Goal: Navigation & Orientation: Find specific page/section

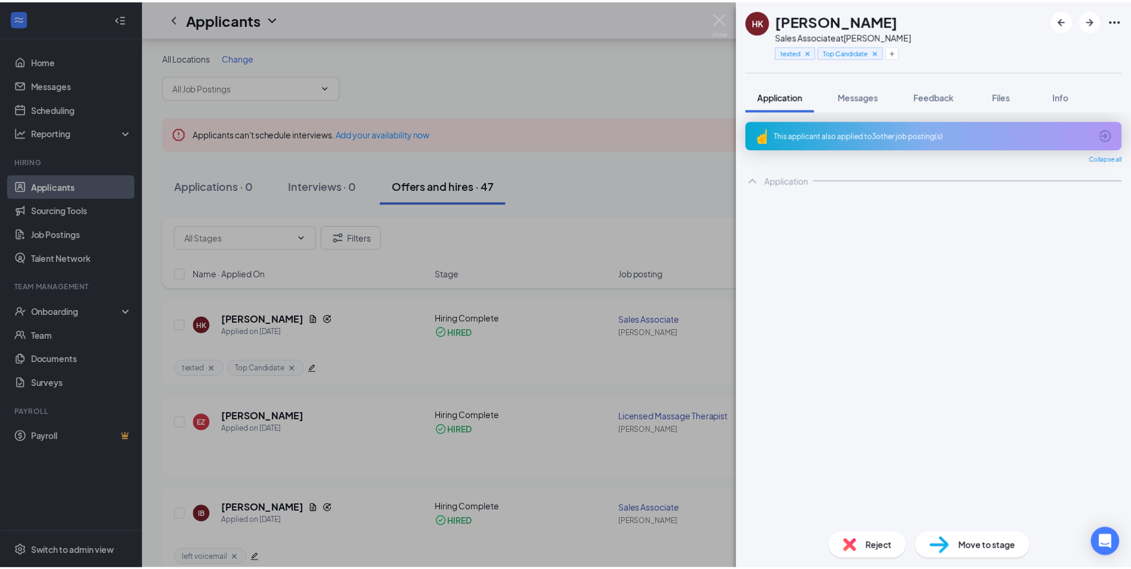
scroll to position [60, 0]
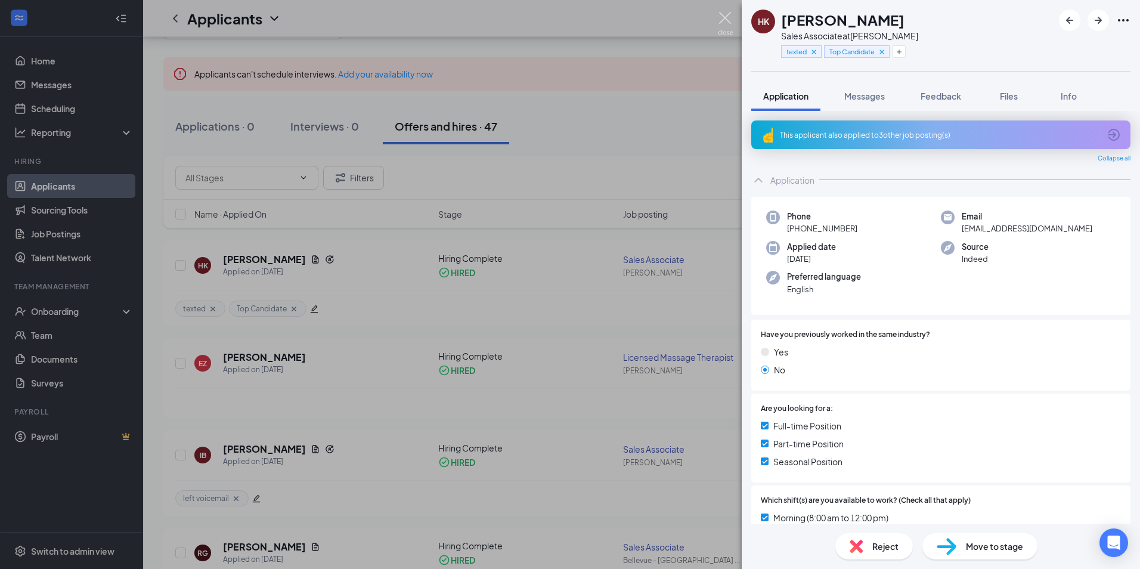
click at [719, 18] on img at bounding box center [725, 23] width 15 height 23
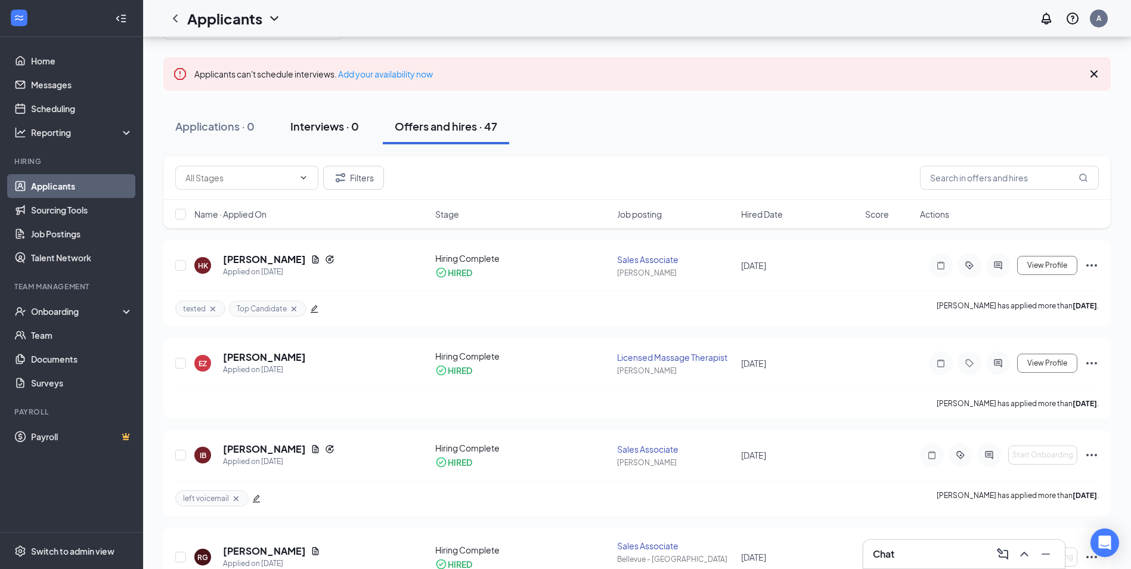
click at [334, 120] on div "Interviews · 0" at bounding box center [324, 126] width 69 height 15
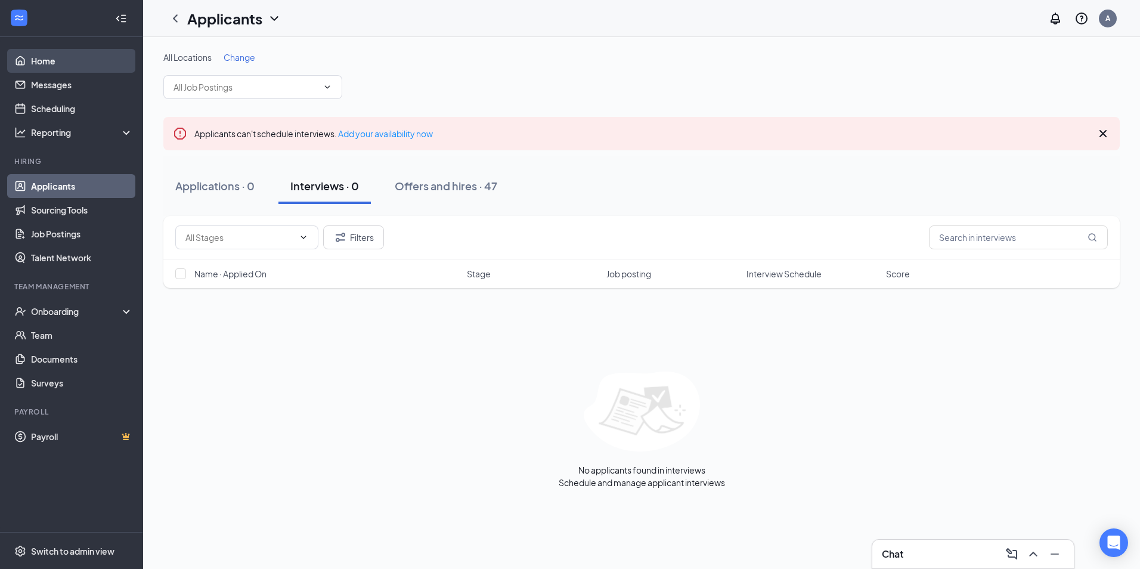
click at [88, 56] on link "Home" at bounding box center [82, 61] width 102 height 24
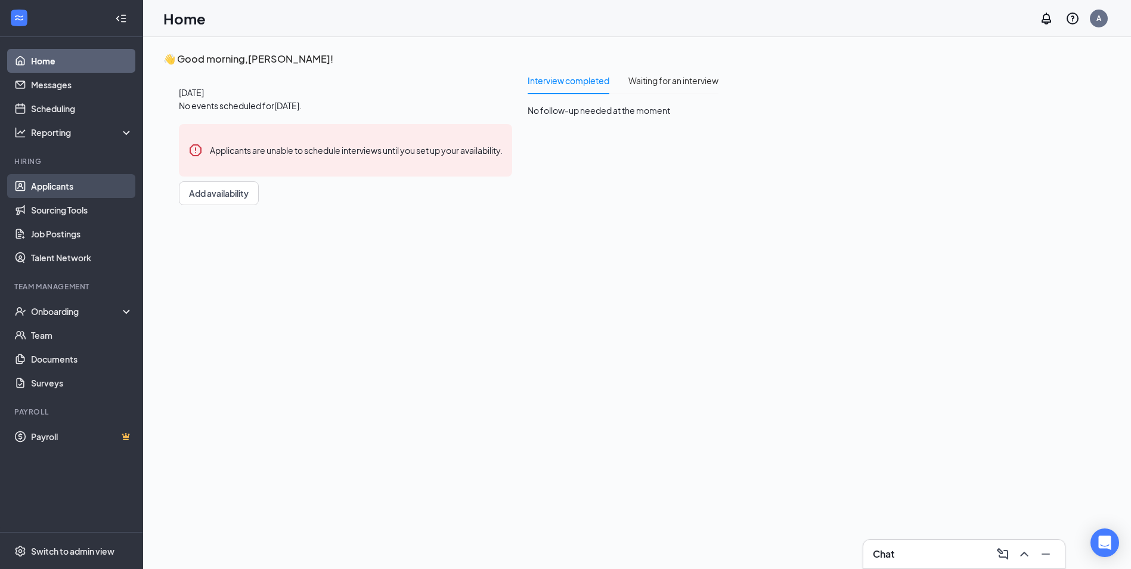
click at [84, 184] on link "Applicants" at bounding box center [82, 186] width 102 height 24
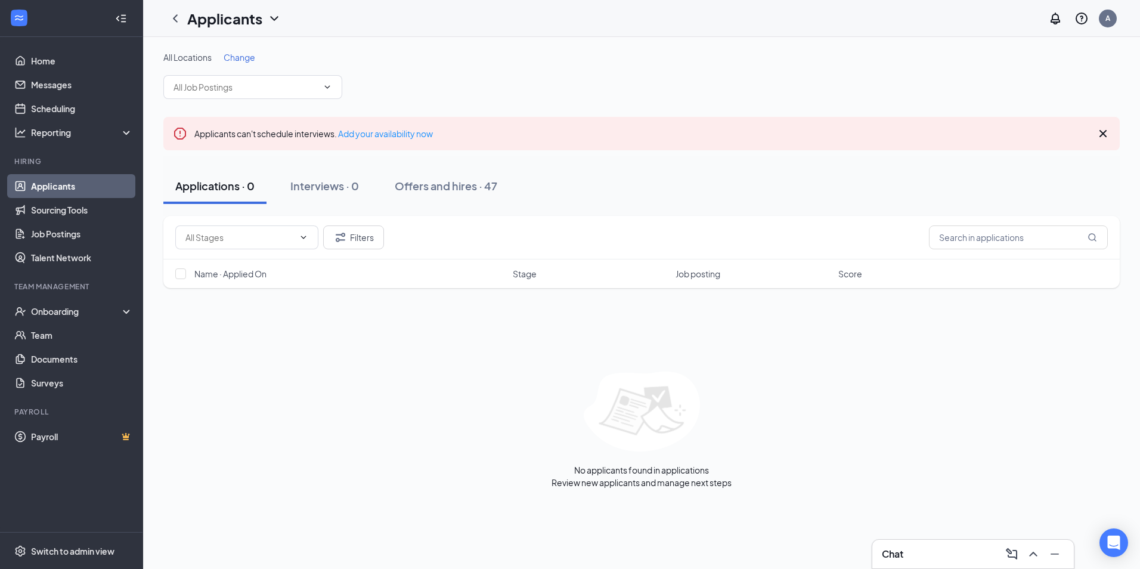
click at [944, 553] on div "Chat" at bounding box center [973, 553] width 182 height 19
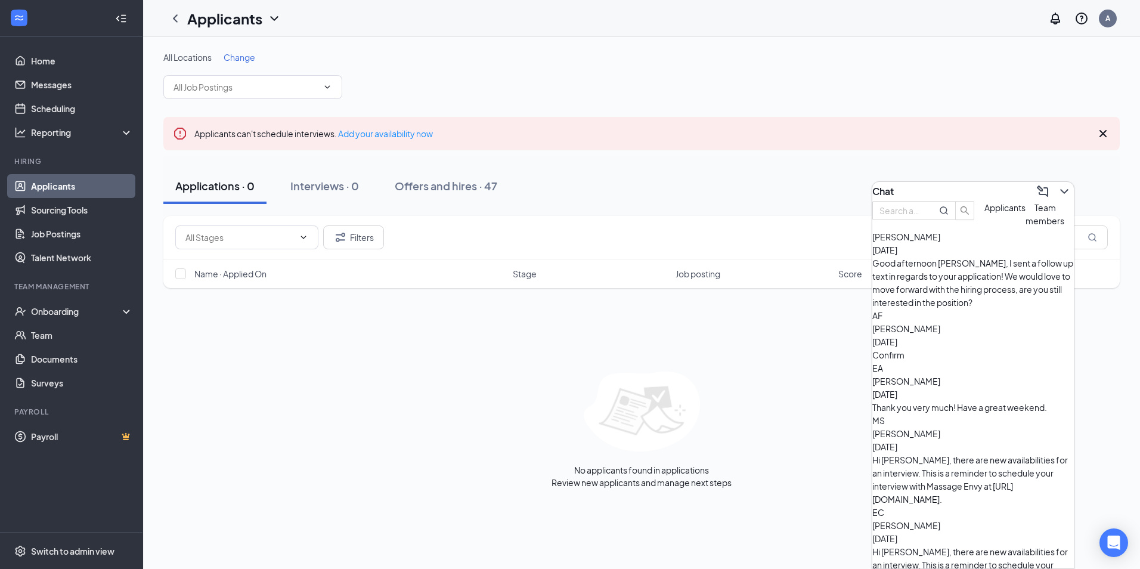
scroll to position [272, 0]
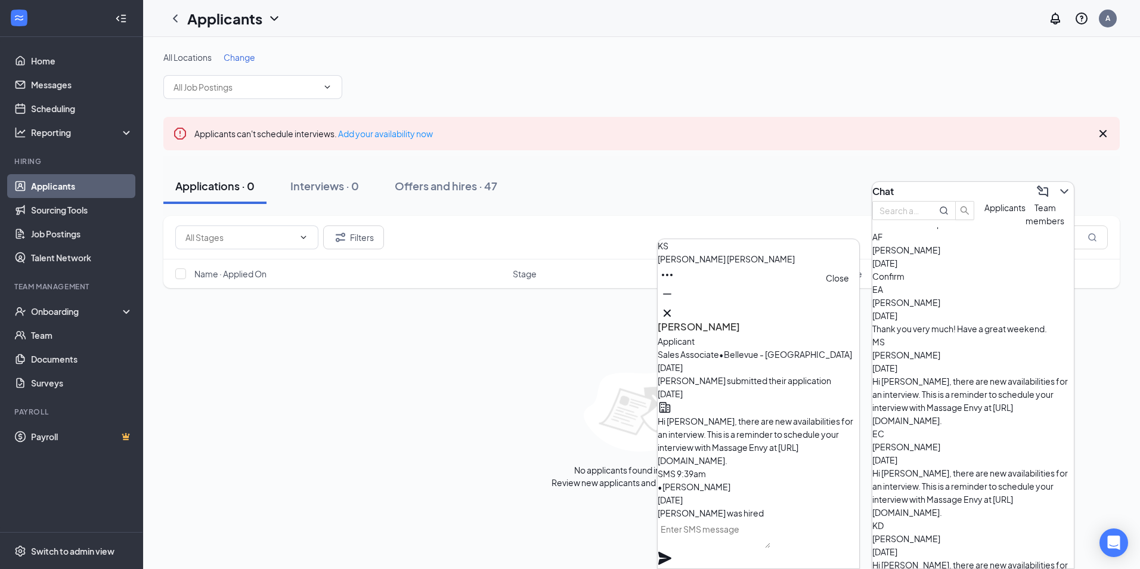
click at [674, 308] on icon "Cross" at bounding box center [667, 313] width 14 height 14
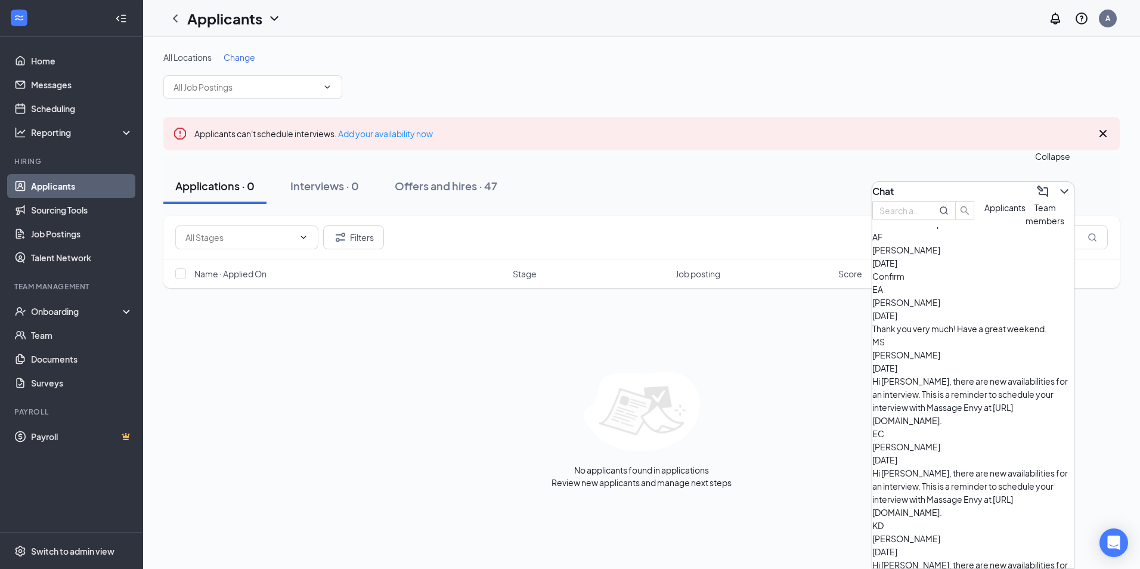
click at [1060, 189] on icon "ChevronDown" at bounding box center [1064, 191] width 8 height 5
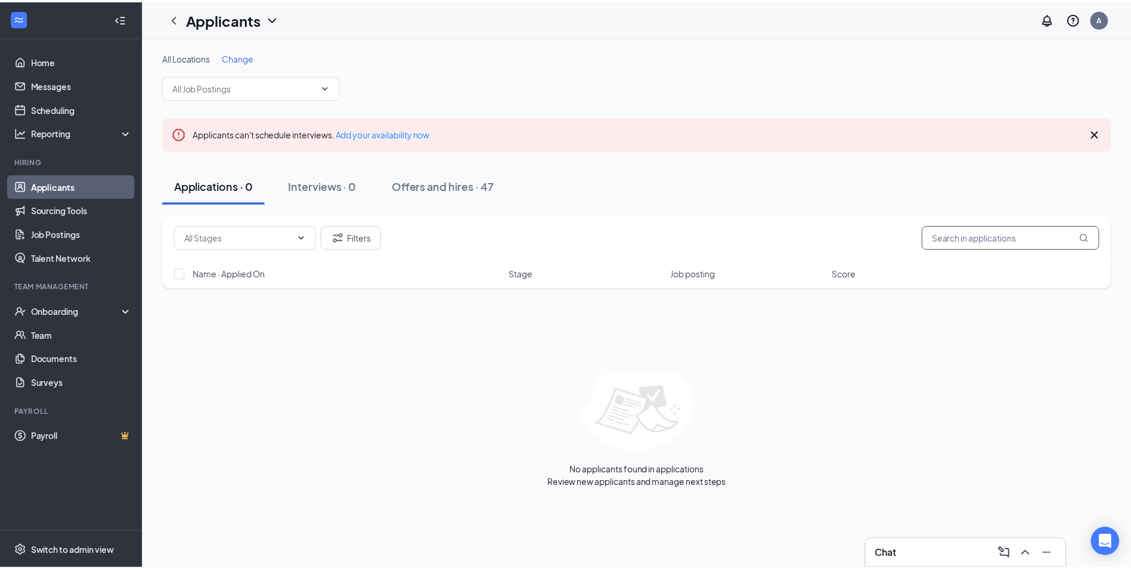
scroll to position [0, 0]
drag, startPoint x: 59, startPoint y: 67, endPoint x: 76, endPoint y: 71, distance: 17.8
click at [59, 67] on link "Home" at bounding box center [82, 61] width 102 height 24
